Goal: Task Accomplishment & Management: Use online tool/utility

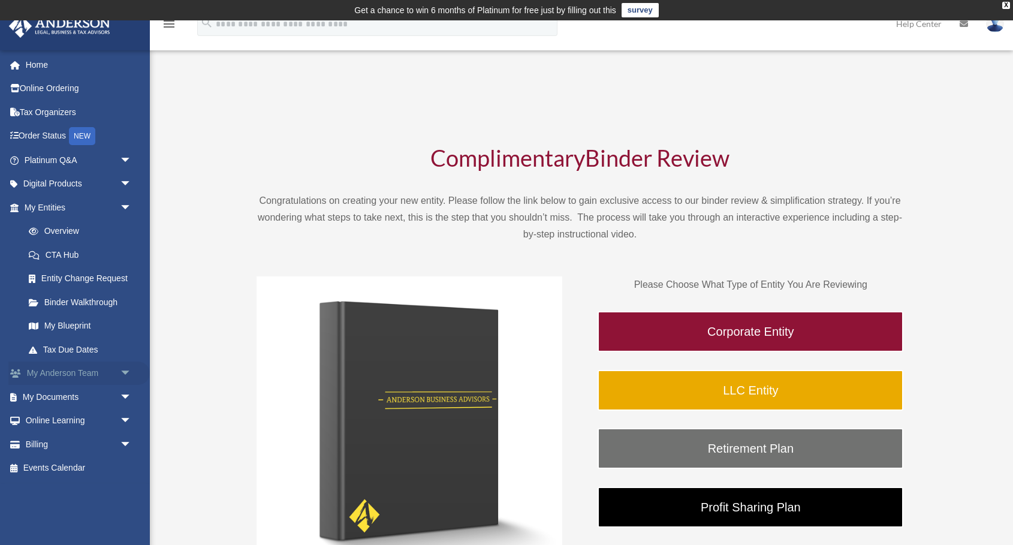
click at [127, 375] on span "arrow_drop_down" at bounding box center [132, 374] width 24 height 25
click at [122, 372] on span "arrow_drop_up" at bounding box center [132, 374] width 24 height 25
click at [127, 395] on span "arrow_drop_down" at bounding box center [132, 397] width 24 height 25
click at [50, 422] on link "Box" at bounding box center [83, 421] width 133 height 24
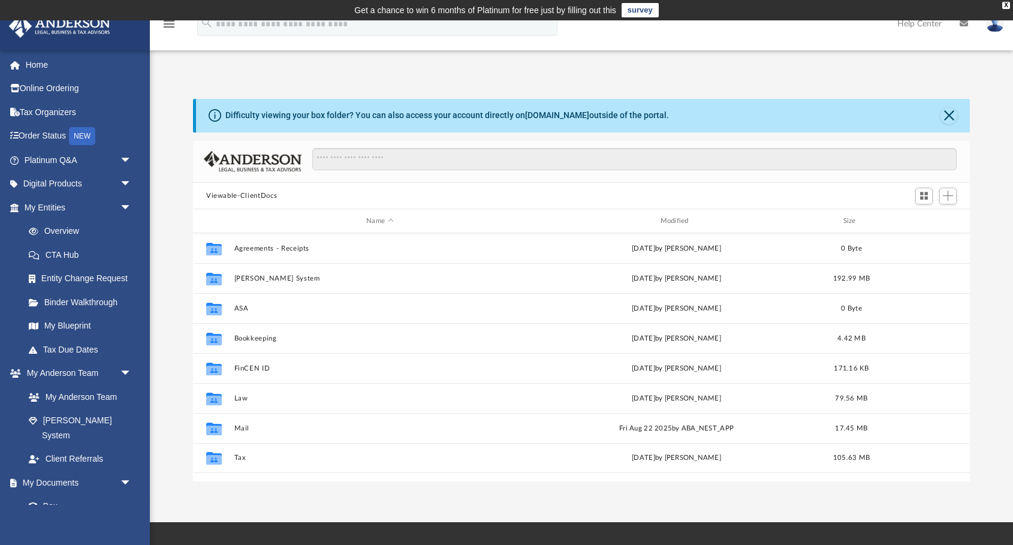
scroll to position [272, 777]
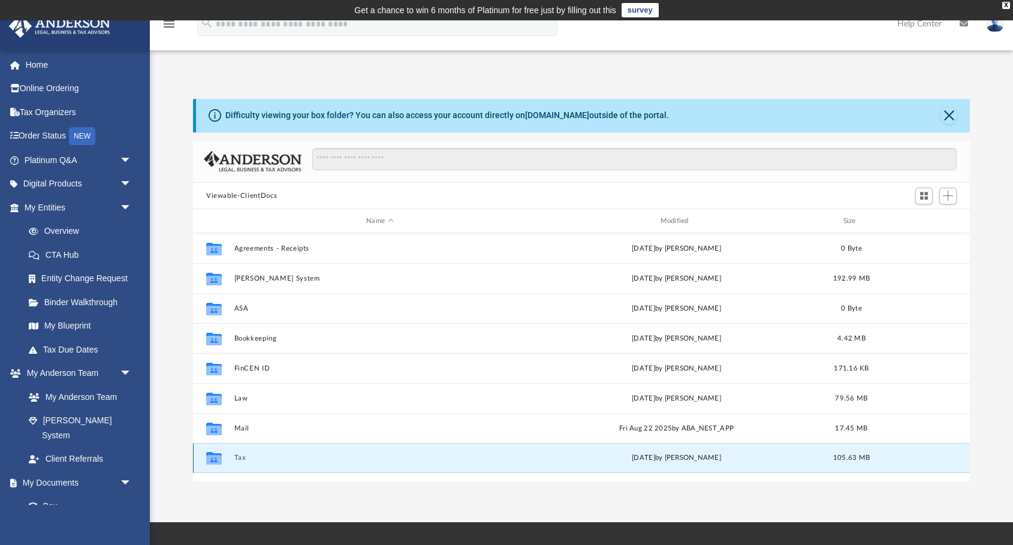
click at [237, 458] on button "Tax" at bounding box center [379, 459] width 291 height 8
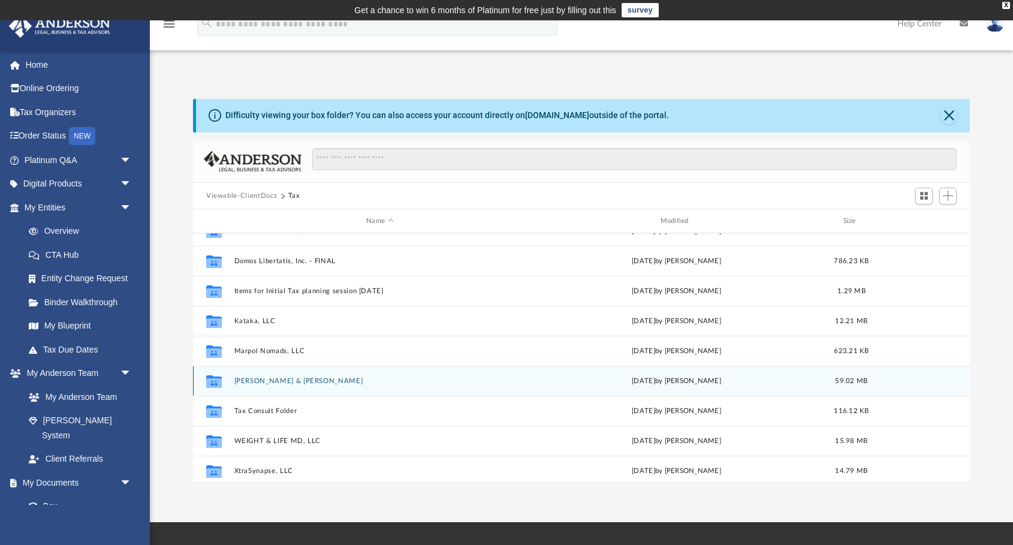
scroll to position [20, 0]
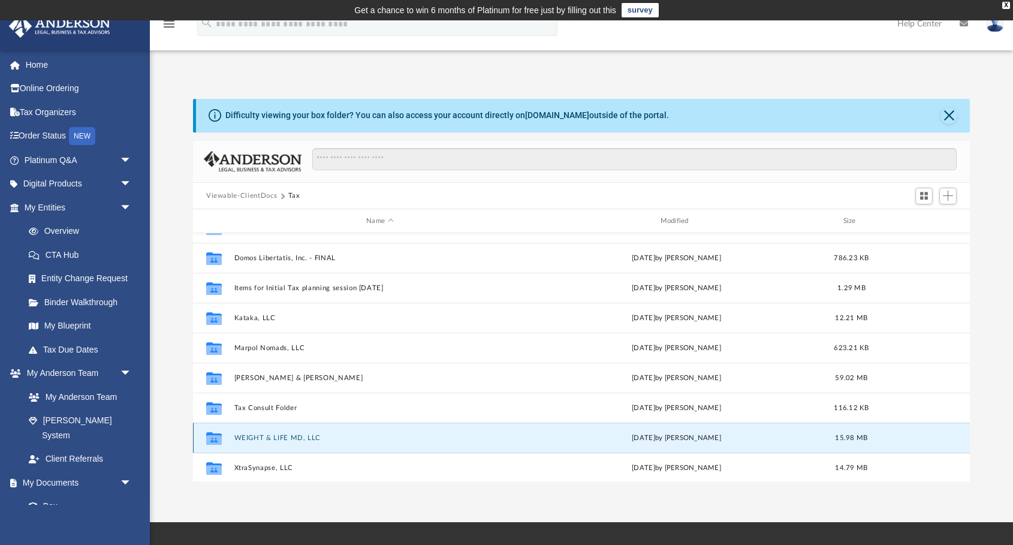
click at [291, 438] on button "WEIGHT & LIFE MD, LLC" at bounding box center [379, 438] width 291 height 8
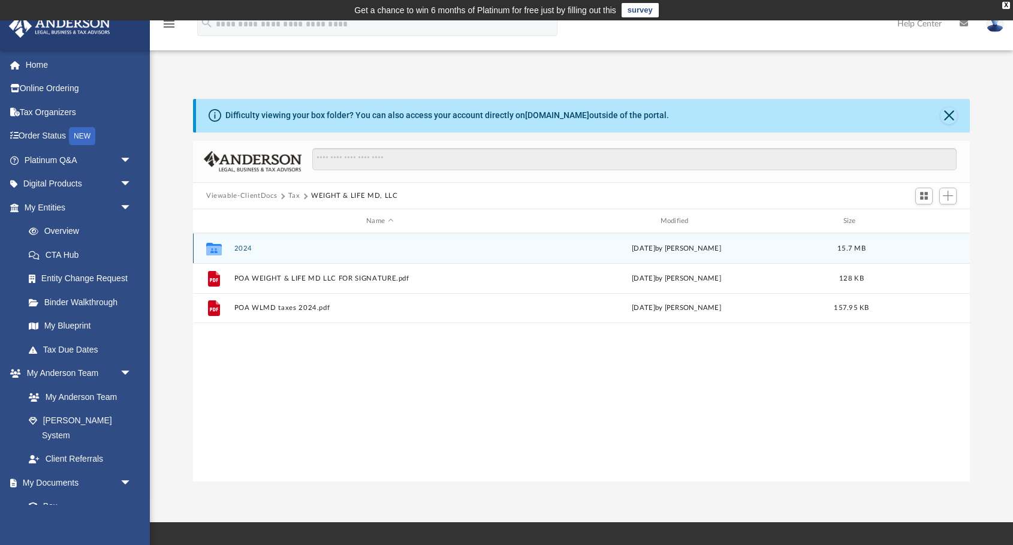
click at [215, 248] on icon "grid" at bounding box center [214, 251] width 16 height 10
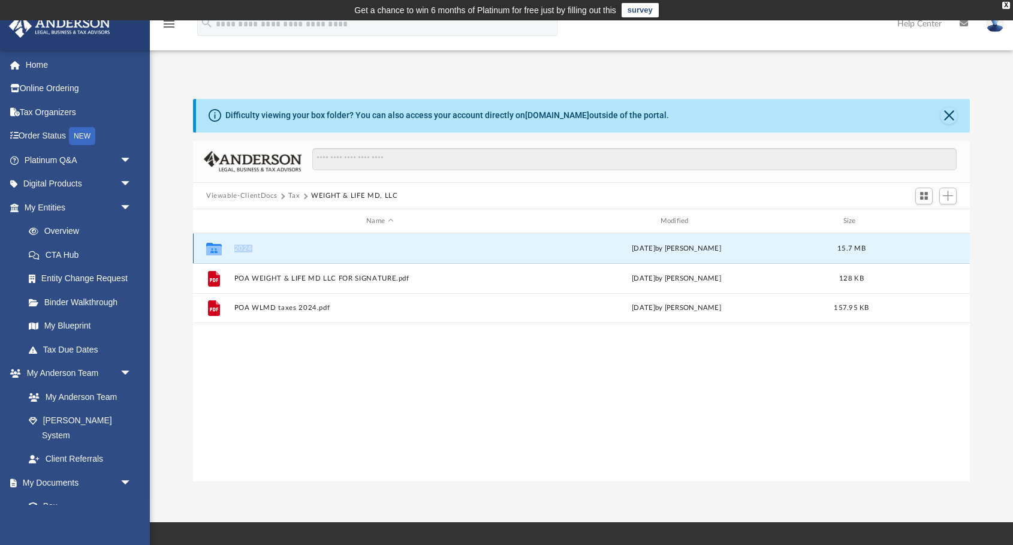
click at [248, 248] on button "2024" at bounding box center [379, 249] width 291 height 8
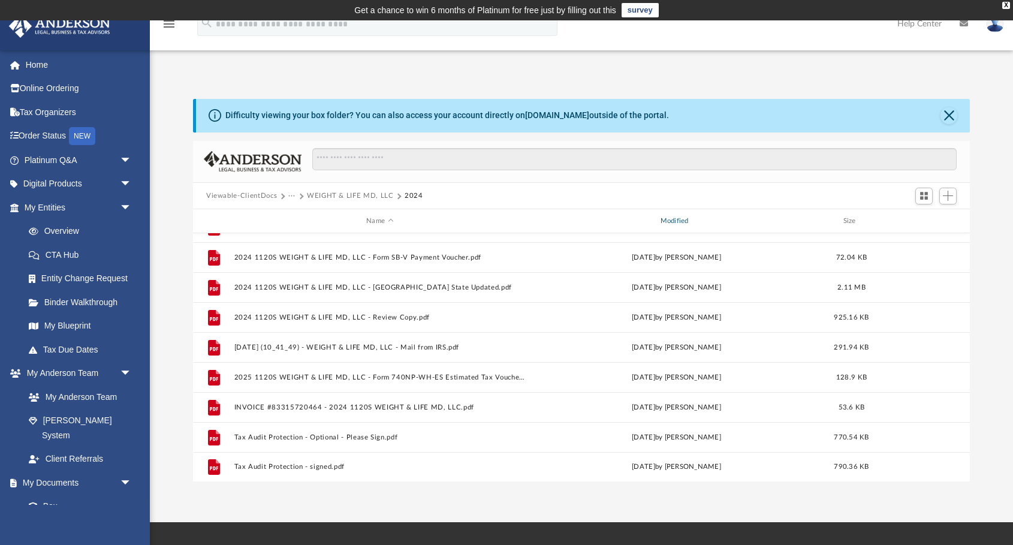
click at [677, 221] on div "Modified" at bounding box center [677, 221] width 292 height 11
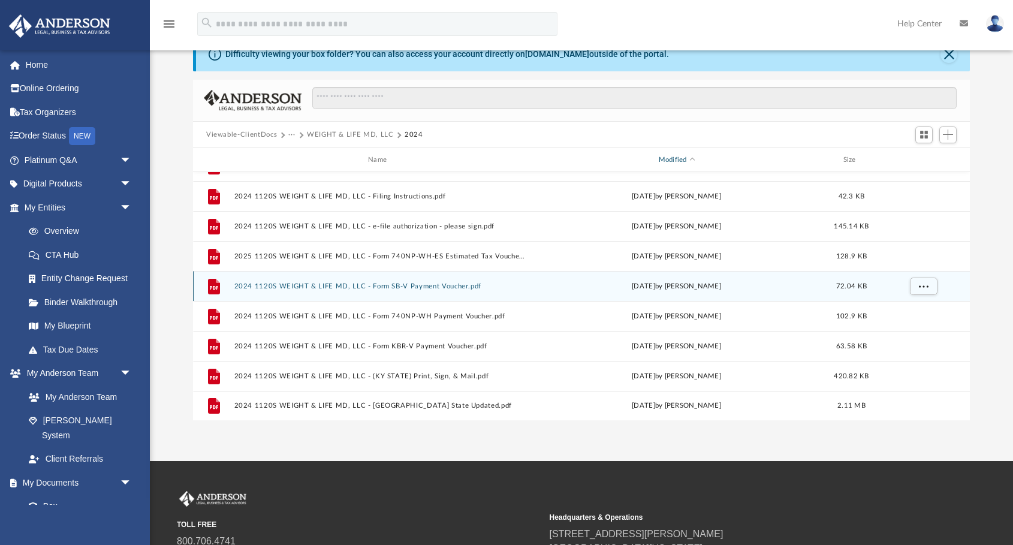
scroll to position [63, 0]
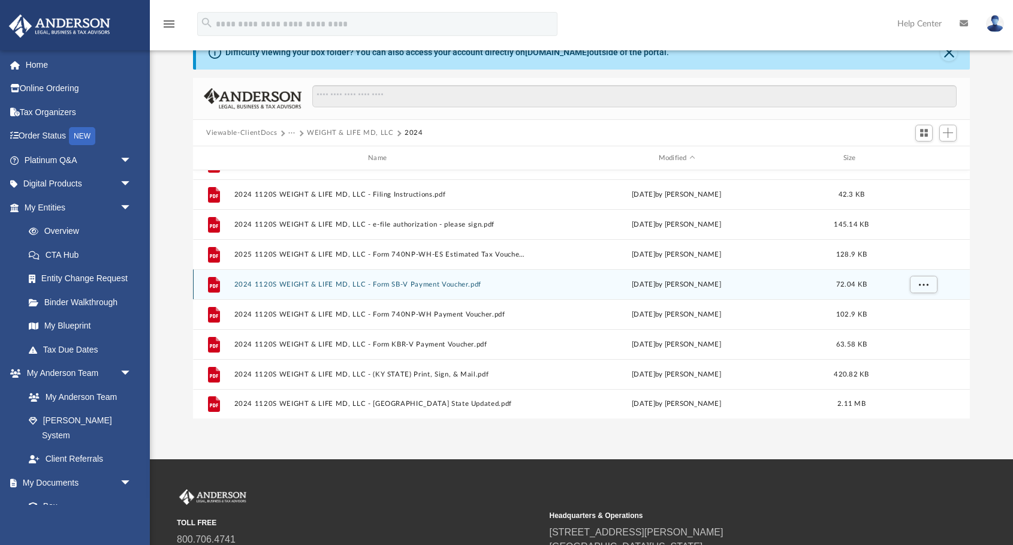
click at [406, 286] on button "2024 1120S WEIGHT & LIFE MD, LLC - Form SB-V Payment Voucher.pdf" at bounding box center [379, 285] width 291 height 8
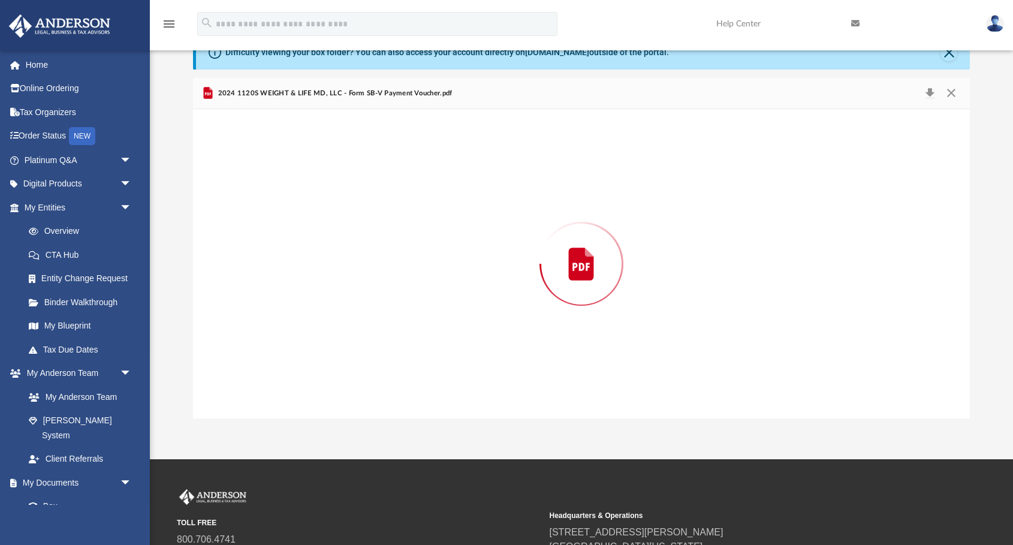
click at [406, 286] on div "Preview" at bounding box center [581, 263] width 777 height 309
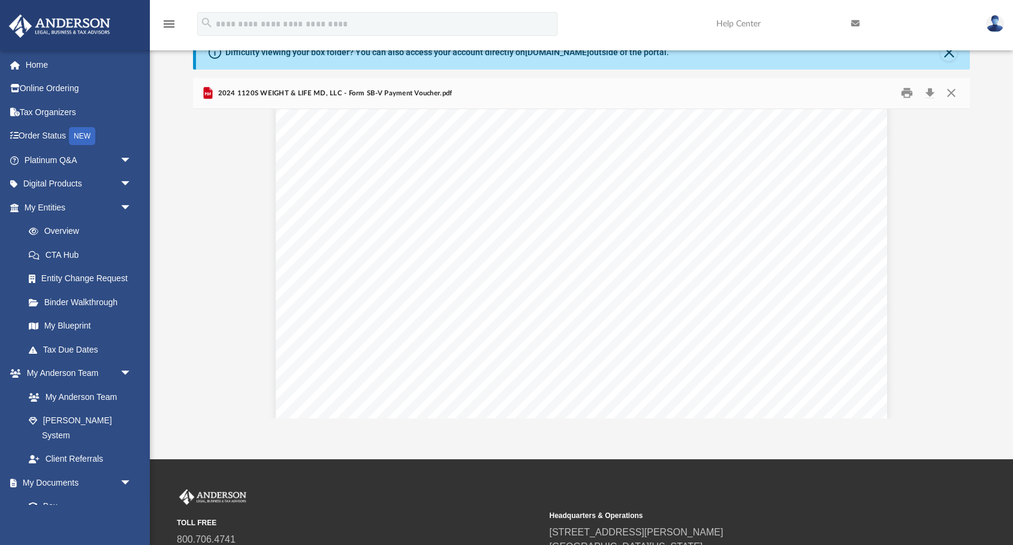
scroll to position [500, 0]
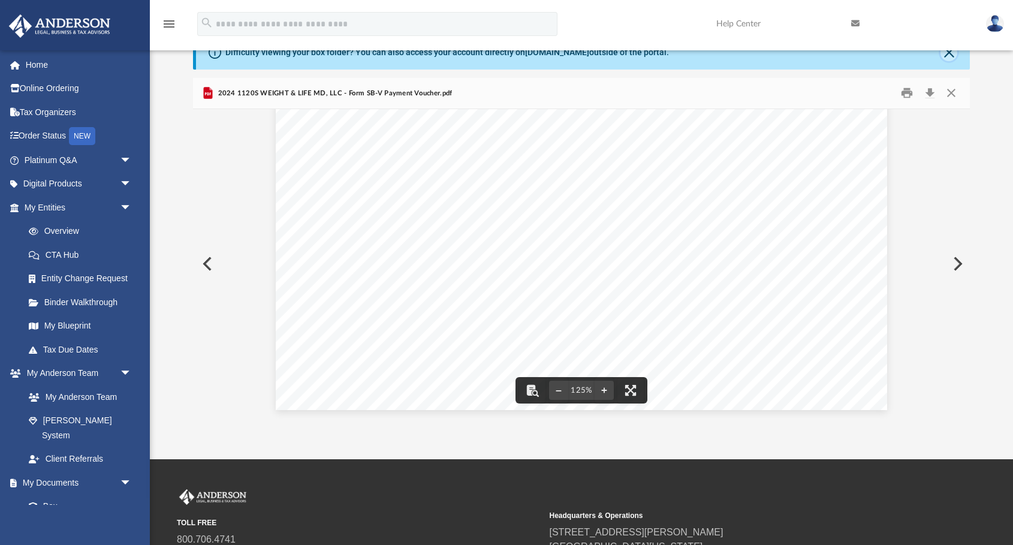
click at [950, 53] on button "Close" at bounding box center [949, 52] width 17 height 17
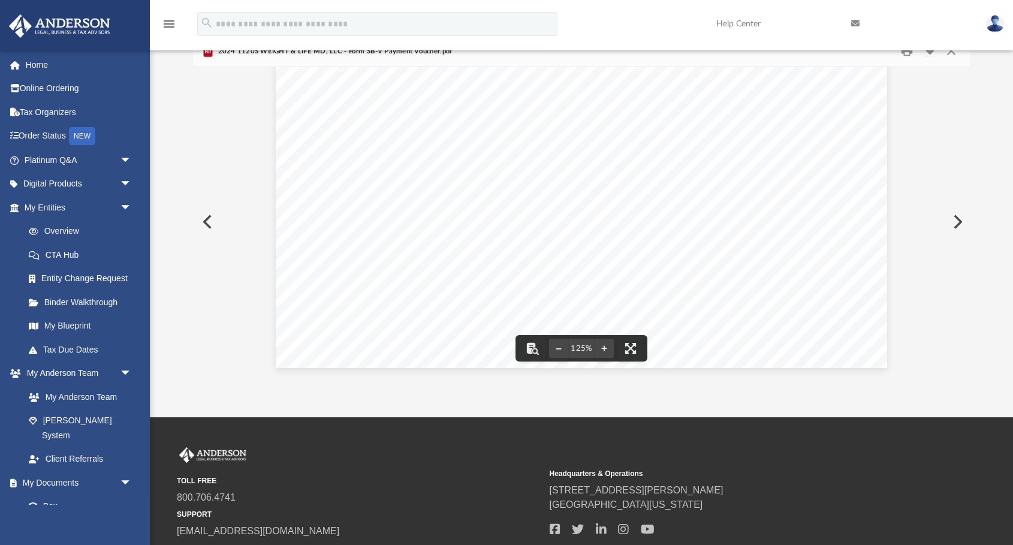
scroll to position [0, 0]
click at [953, 53] on button "Close" at bounding box center [952, 51] width 22 height 19
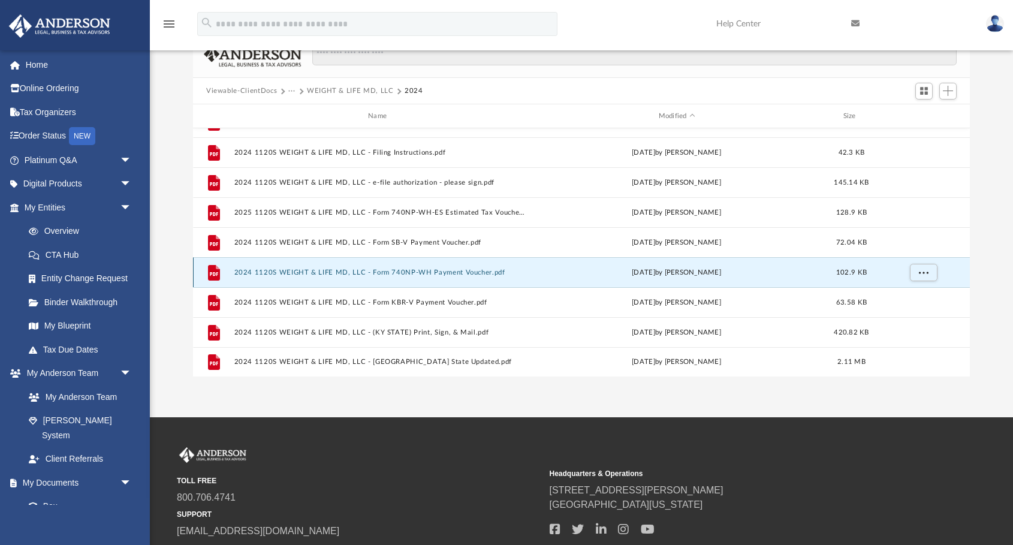
click at [416, 272] on button "2024 1120S WEIGHT & LIFE MD, LLC - Form 740NP-WH Payment Voucher.pdf" at bounding box center [379, 273] width 291 height 8
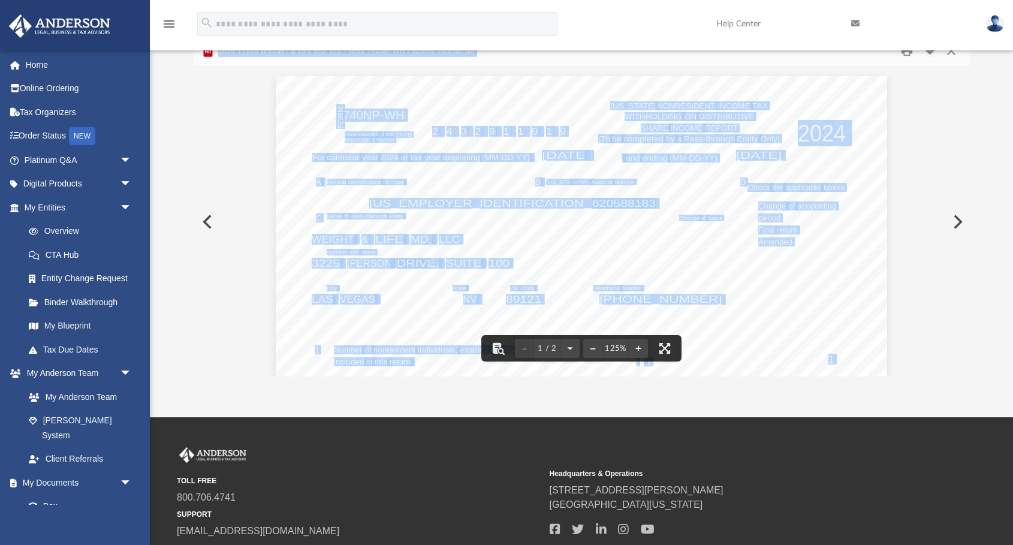
click at [856, 258] on div "Commonwealth of [US_STATE] Department of Revenue Federal Identification Number …" at bounding box center [582, 472] width 612 height 792
click at [329, 219] on span "Name" at bounding box center [335, 216] width 16 height 6
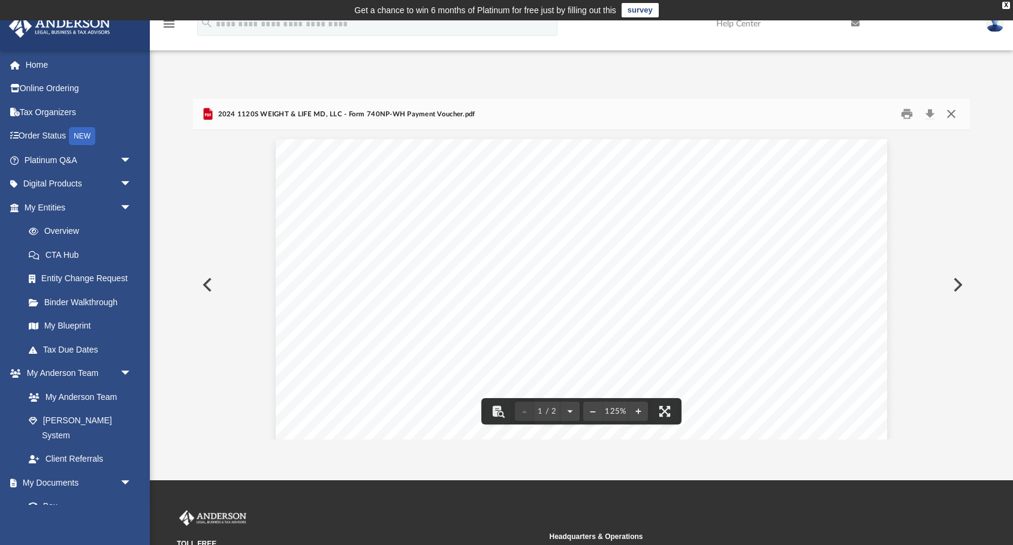
click at [954, 113] on button "Close" at bounding box center [952, 114] width 22 height 19
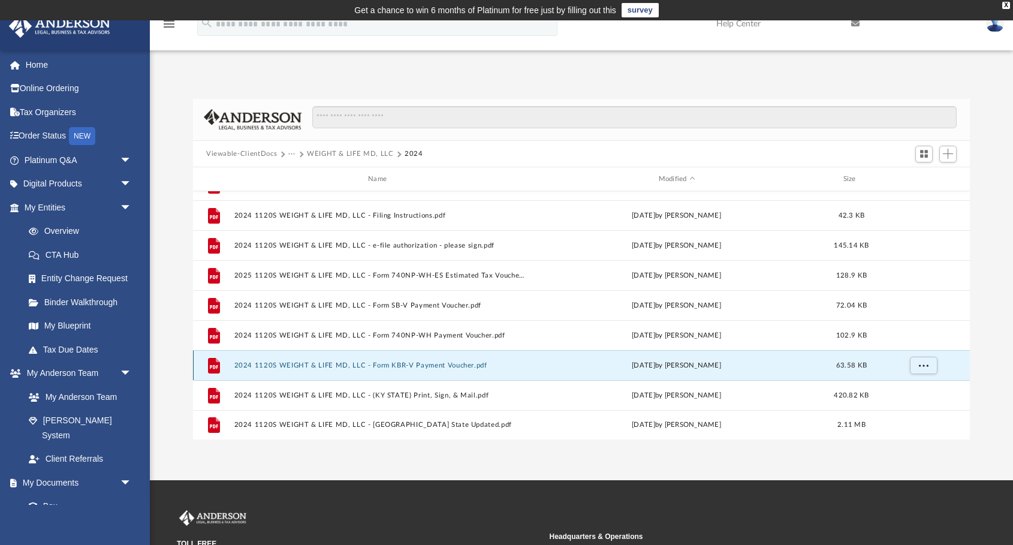
click at [405, 363] on button "2024 1120S WEIGHT & LIFE MD, LLC - Form KBR-V Payment Voucher.pdf" at bounding box center [379, 366] width 291 height 8
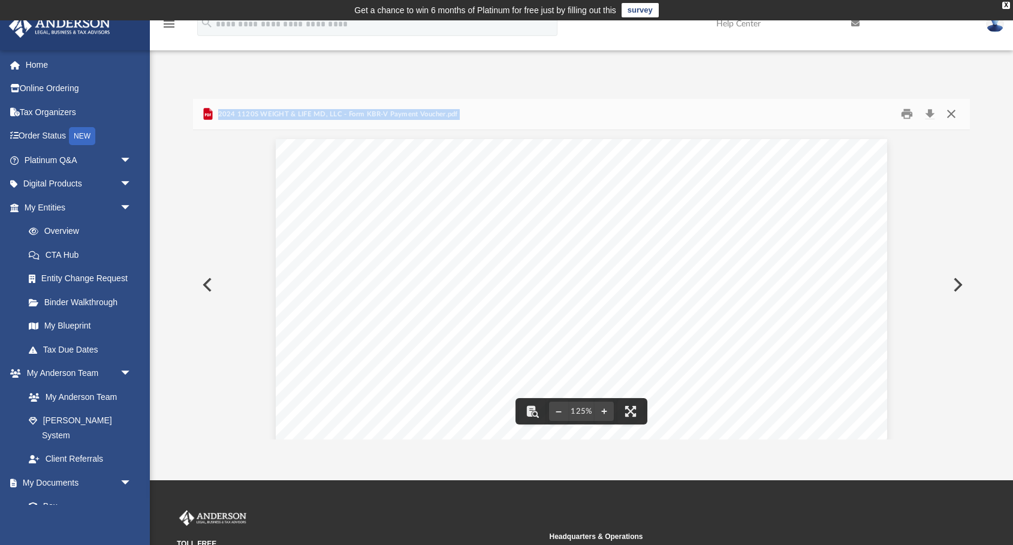
click at [954, 112] on button "Close" at bounding box center [952, 114] width 22 height 19
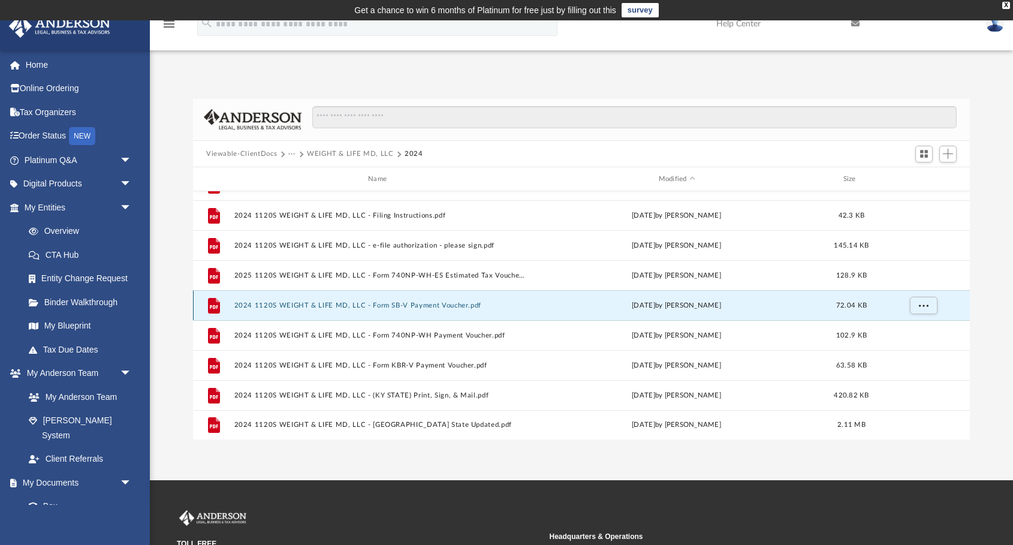
click at [302, 305] on button "2024 1120S WEIGHT & LIFE MD, LLC - Form SB-V Payment Voucher.pdf" at bounding box center [379, 306] width 291 height 8
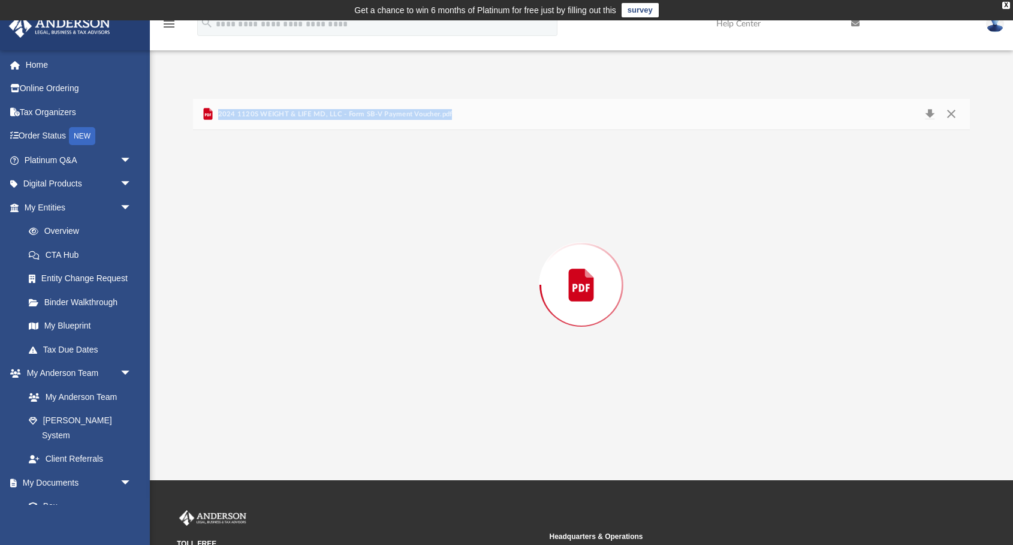
click at [302, 305] on div "Preview" at bounding box center [581, 284] width 777 height 309
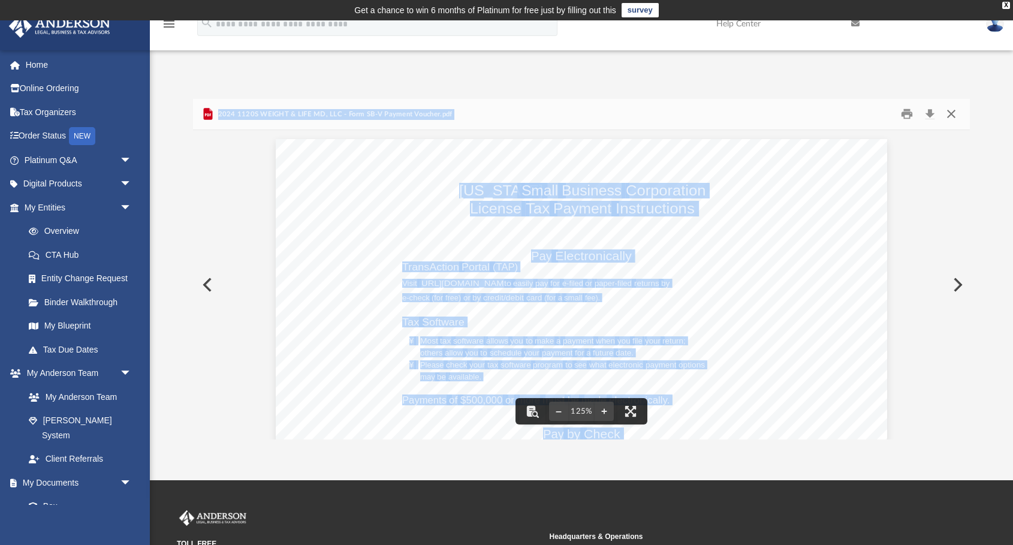
click at [954, 113] on button "Close" at bounding box center [952, 114] width 22 height 19
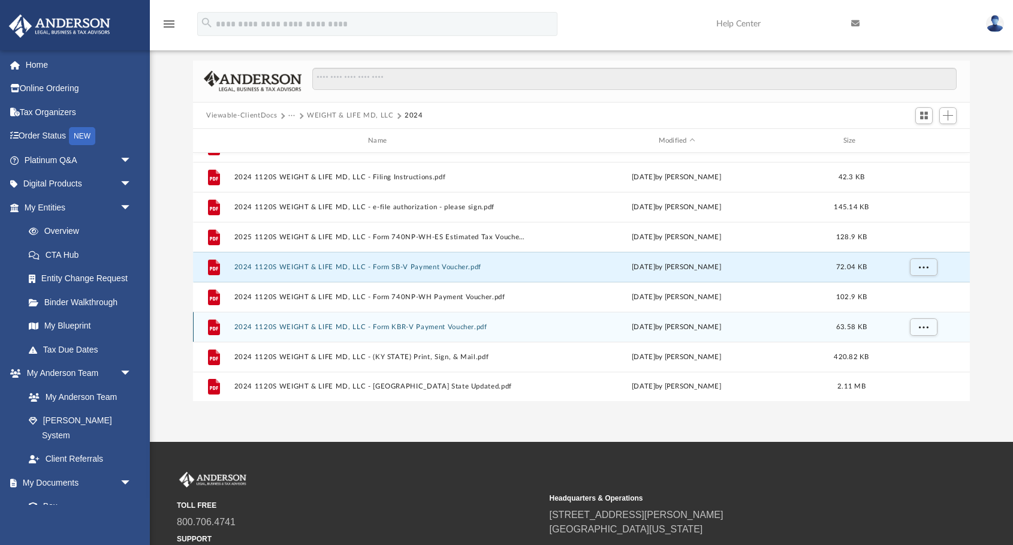
scroll to position [38, 0]
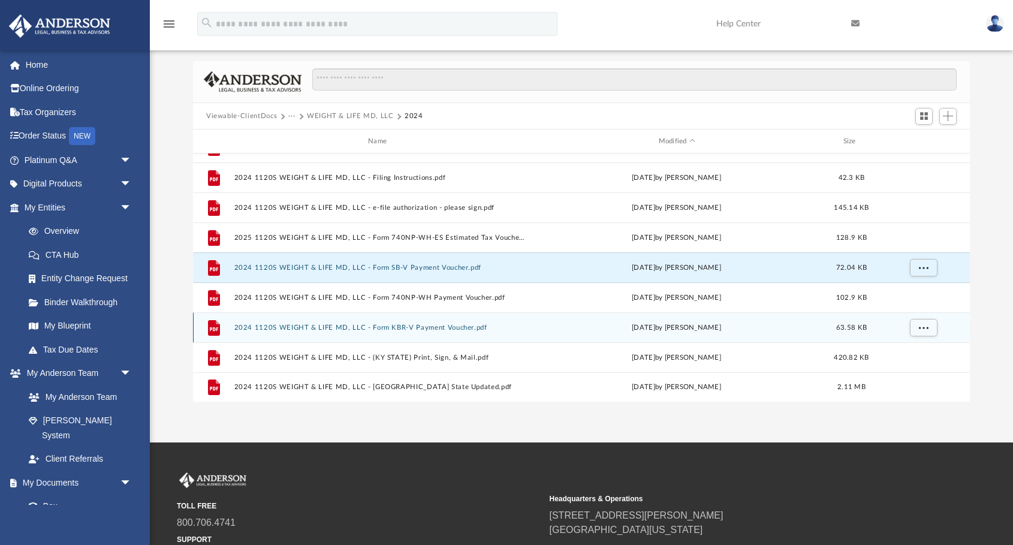
click at [331, 335] on div "File 2024 1120S WEIGHT & LIFE MD, LLC - Form KBR-V Payment Voucher.pdf [DATE] b…" at bounding box center [581, 327] width 777 height 30
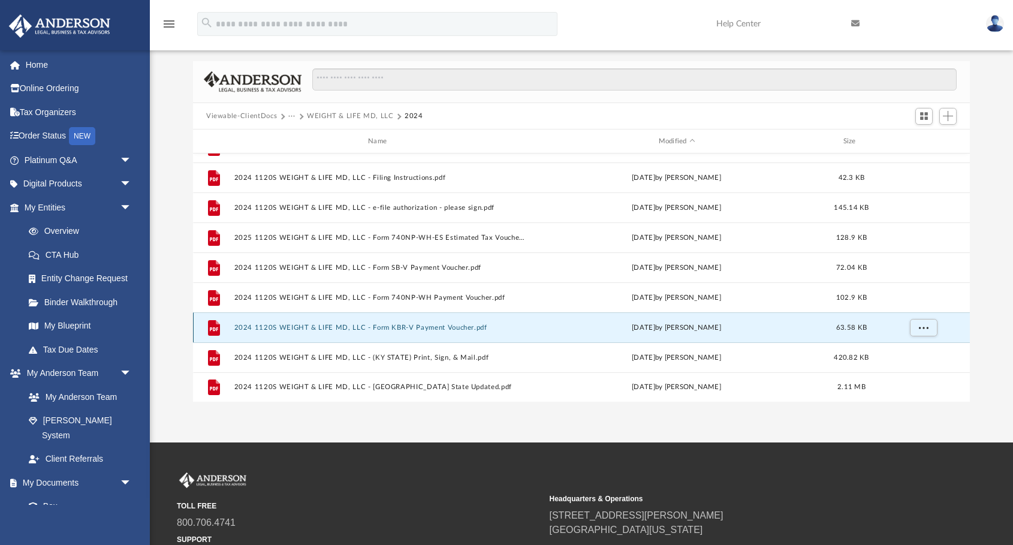
click at [331, 335] on div "File 2024 1120S WEIGHT & LIFE MD, LLC - Form KBR-V Payment Voucher.pdf [DATE] b…" at bounding box center [581, 327] width 777 height 30
click at [329, 327] on button "2024 1120S WEIGHT & LIFE MD, LLC - Form KBR-V Payment Voucher.pdf" at bounding box center [379, 328] width 291 height 8
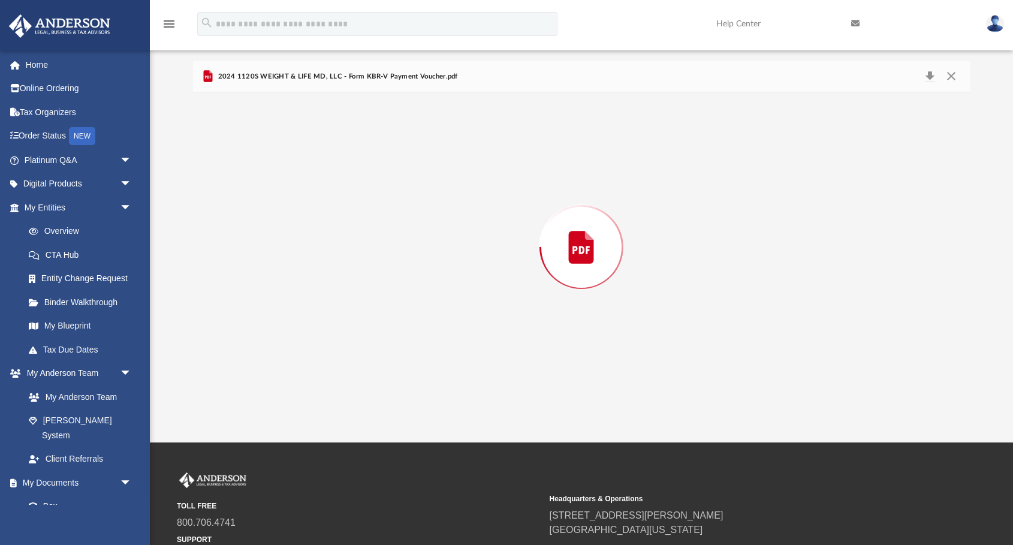
click at [329, 327] on div "Preview" at bounding box center [581, 246] width 777 height 309
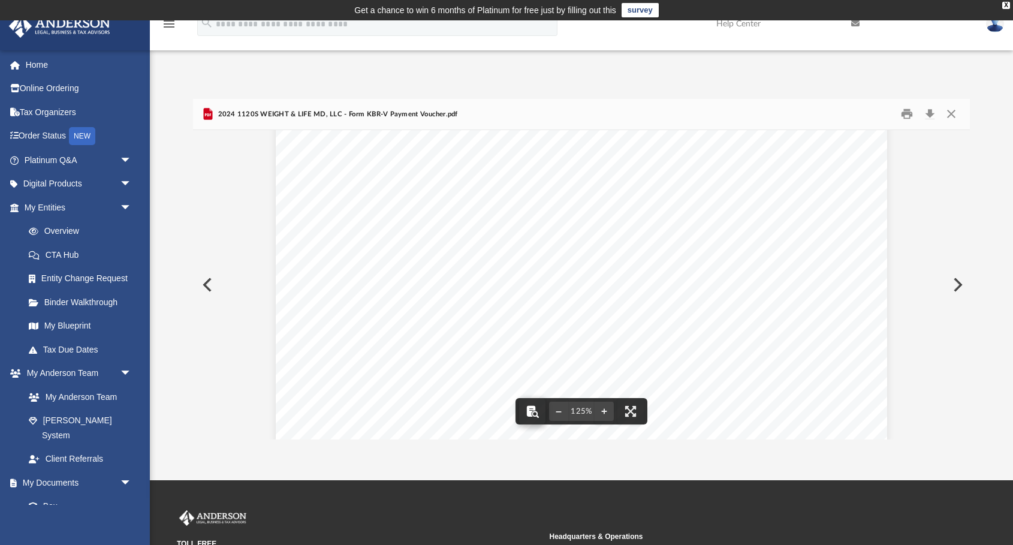
scroll to position [500, 0]
click at [953, 114] on button "Close" at bounding box center [952, 114] width 22 height 19
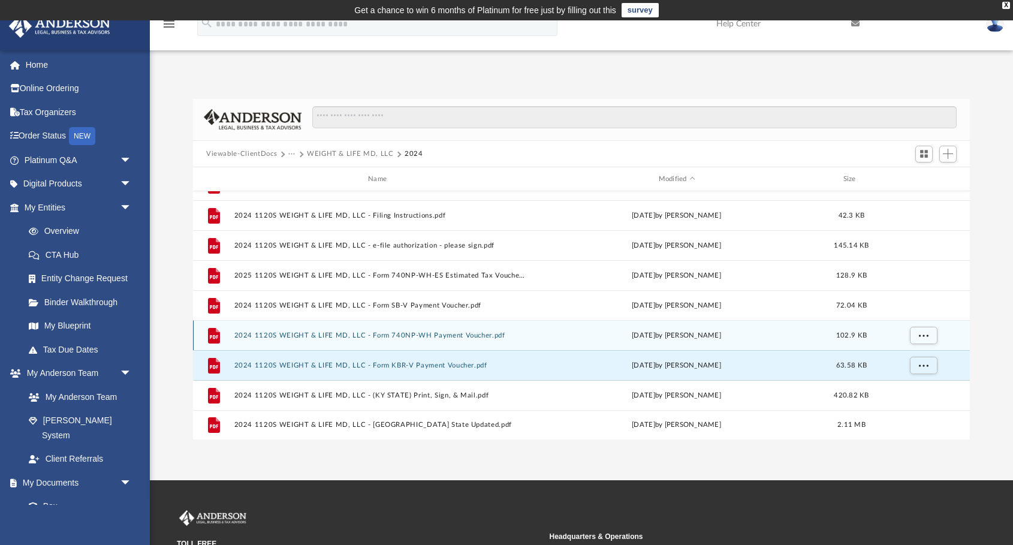
click at [357, 335] on button "2024 1120S WEIGHT & LIFE MD, LLC - Form 740NP-WH Payment Voucher.pdf" at bounding box center [379, 336] width 291 height 8
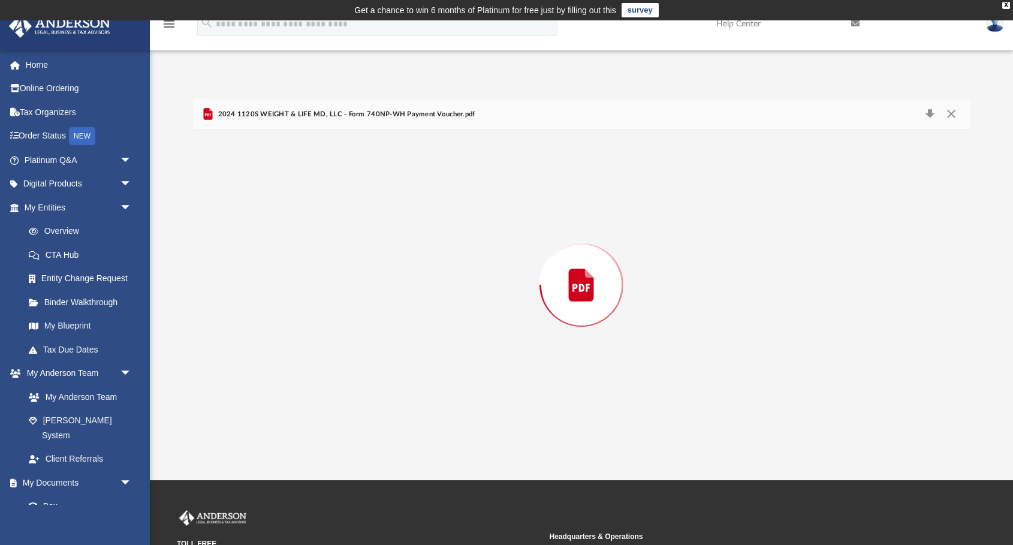
click at [357, 335] on div "Preview" at bounding box center [581, 284] width 777 height 309
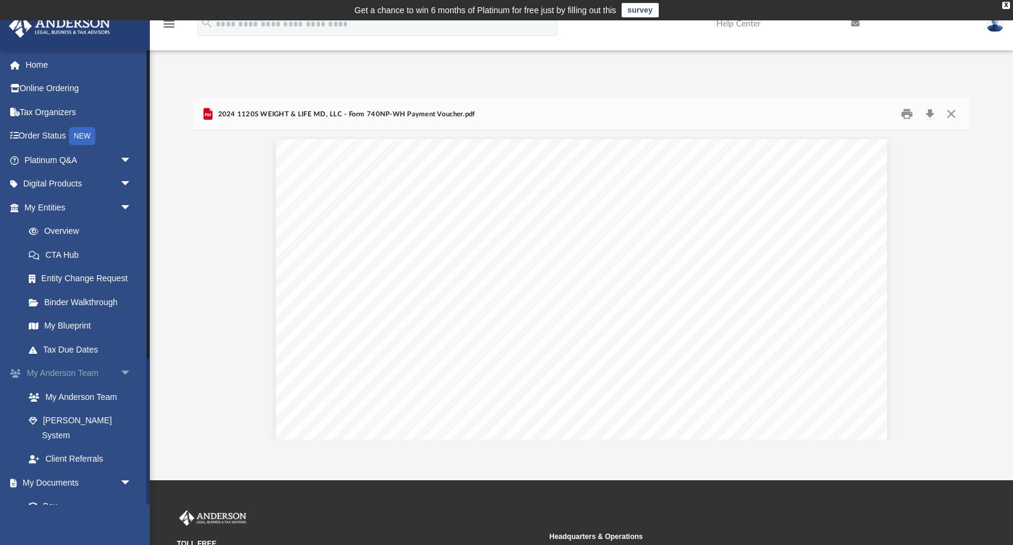
click at [128, 373] on span "arrow_drop_down" at bounding box center [132, 374] width 24 height 25
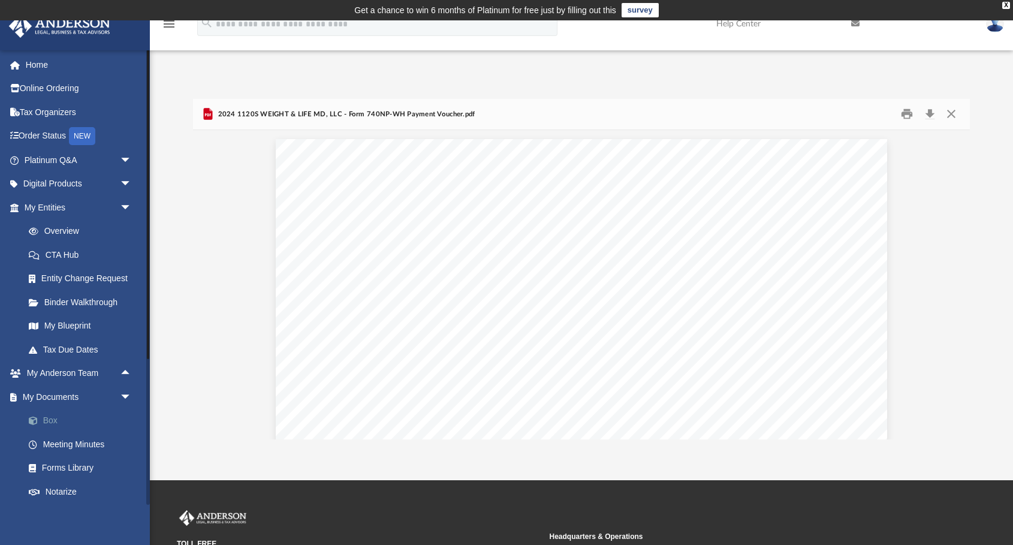
click at [50, 419] on link "Box" at bounding box center [83, 421] width 133 height 24
click at [126, 396] on span "arrow_drop_down" at bounding box center [132, 397] width 24 height 25
click at [124, 393] on span "arrow_drop_up" at bounding box center [132, 397] width 24 height 25
click at [53, 418] on link "Box" at bounding box center [83, 421] width 133 height 24
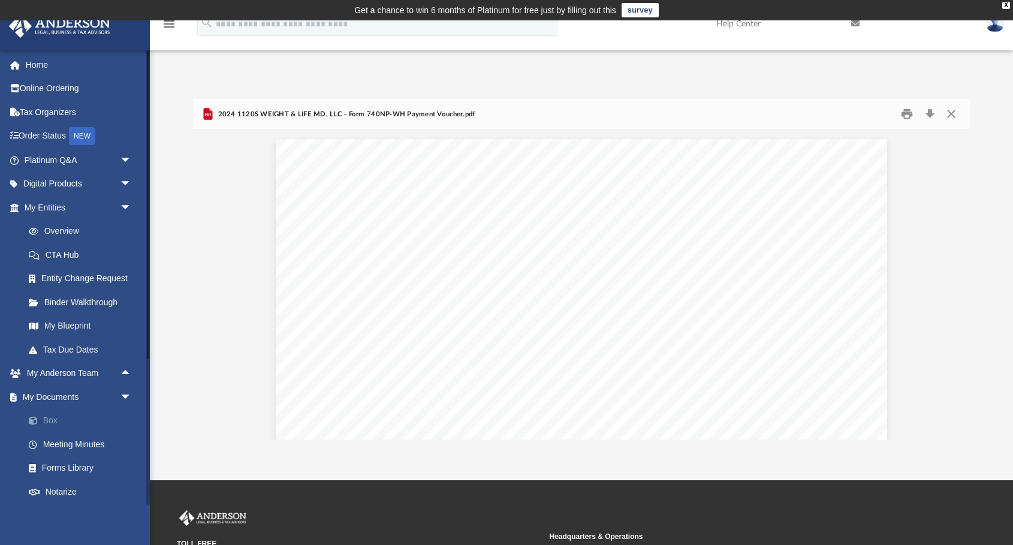
click at [53, 418] on link "Box" at bounding box center [83, 421] width 133 height 24
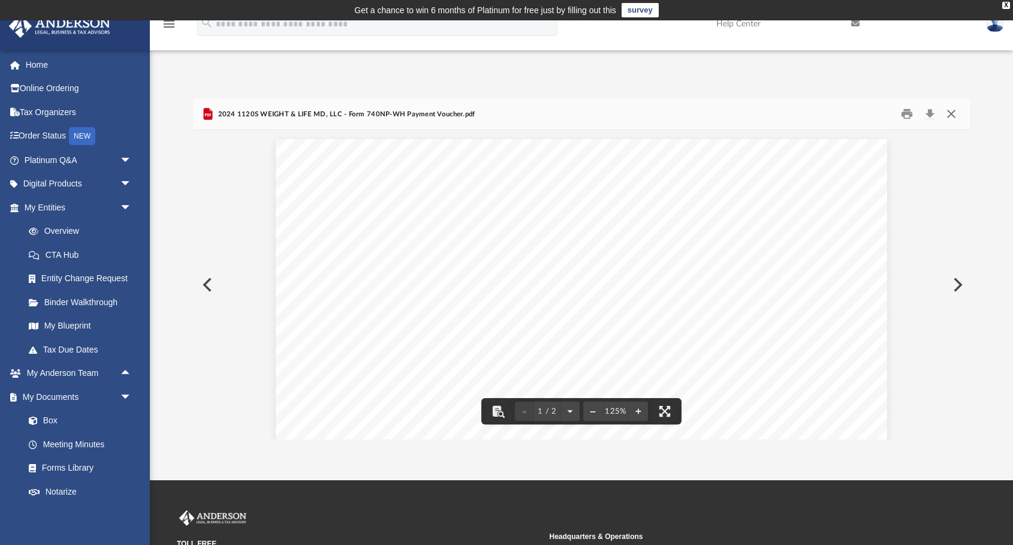
click at [951, 113] on button "Close" at bounding box center [952, 114] width 22 height 19
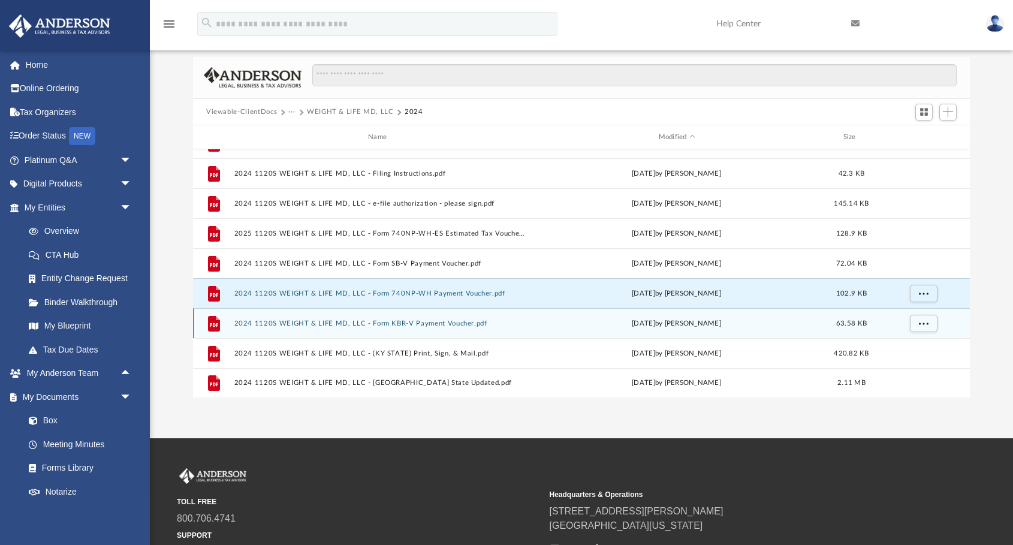
scroll to position [31, 0]
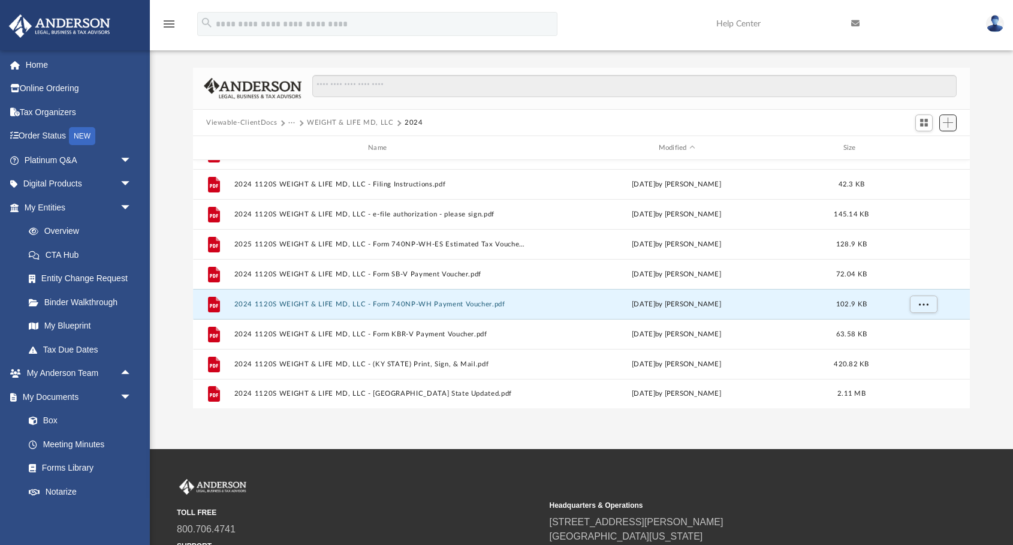
click at [950, 122] on span "Add" at bounding box center [948, 123] width 10 height 10
click at [928, 146] on li "Upload" at bounding box center [931, 146] width 38 height 13
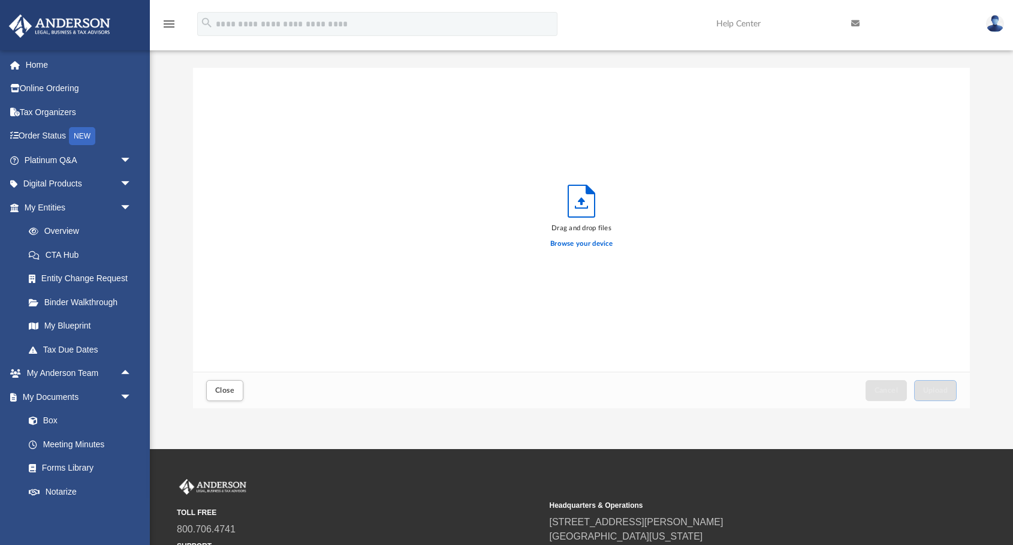
scroll to position [304, 777]
click at [587, 244] on label "Browse your device" at bounding box center [582, 244] width 62 height 11
click at [0, 0] on input "Browse your device" at bounding box center [0, 0] width 0 height 0
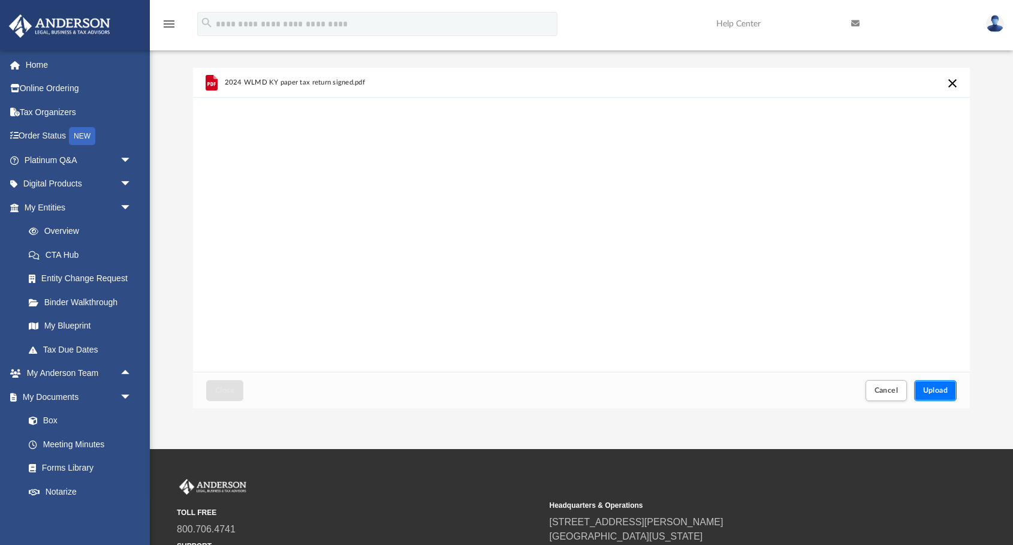
click at [942, 393] on span "Upload" at bounding box center [936, 390] width 25 height 7
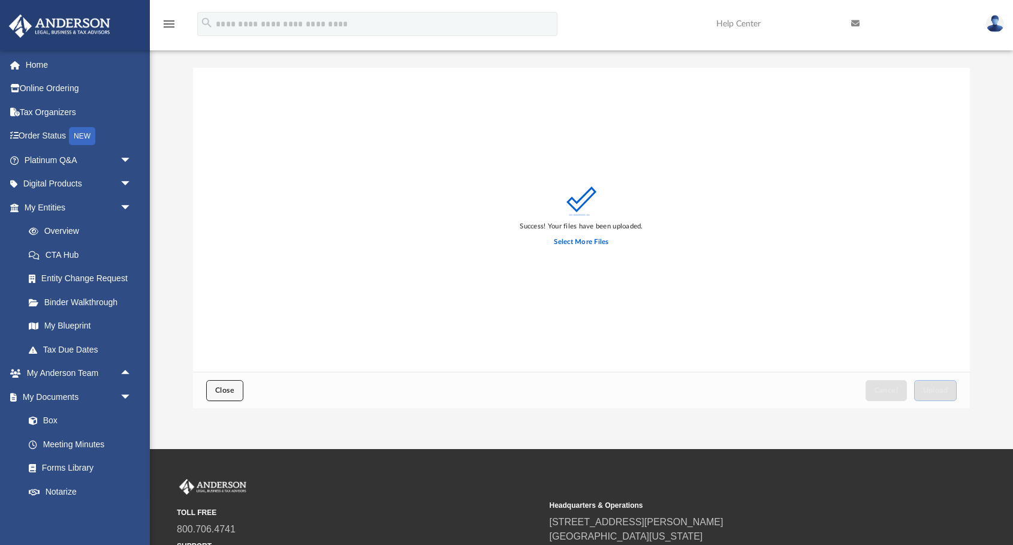
click at [228, 393] on span "Close" at bounding box center [224, 390] width 19 height 7
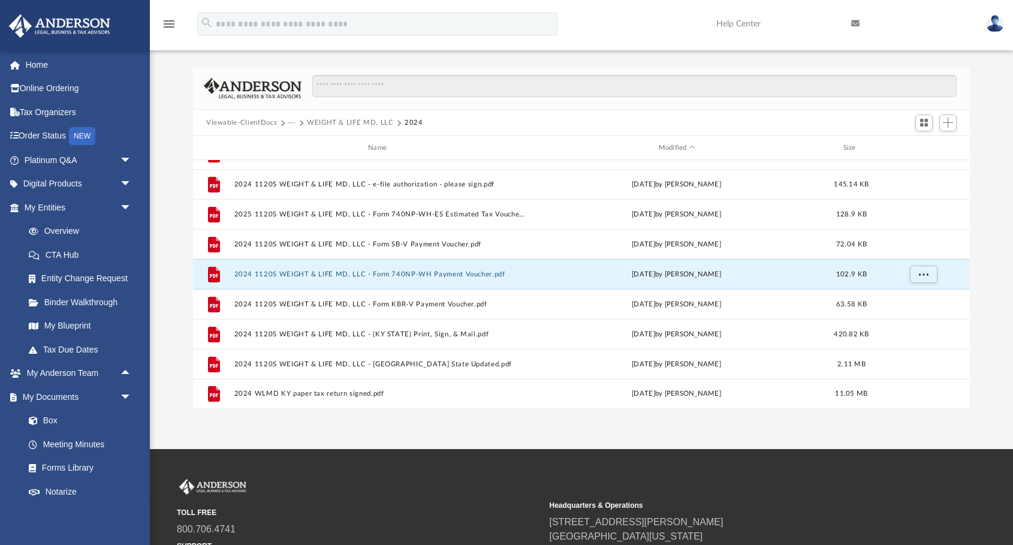
scroll to position [0, 0]
